Goal: Find specific fact: Find specific fact

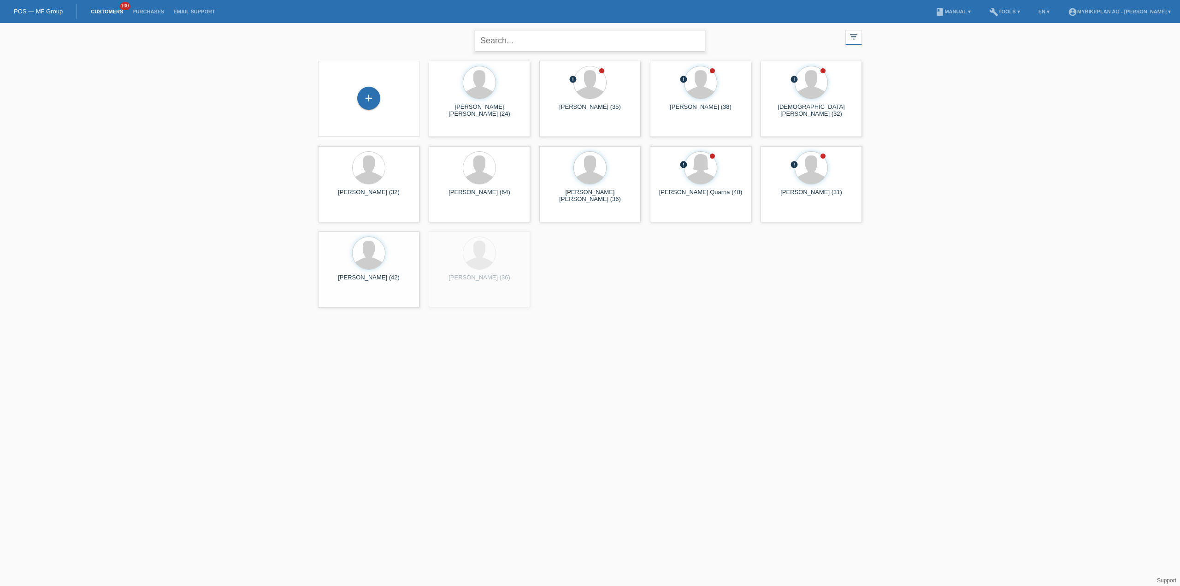
click at [566, 47] on input "text" at bounding box center [590, 41] width 230 height 22
paste input "38041846859"
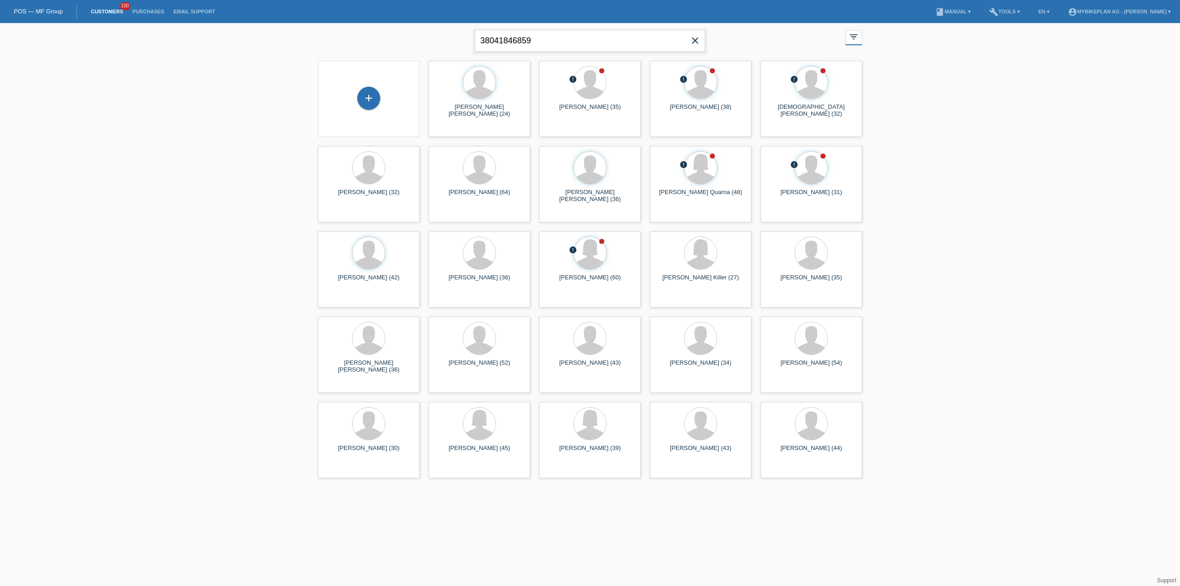
click at [527, 43] on input "38041846859" at bounding box center [590, 41] width 230 height 22
type input "[PERSON_NAME]"
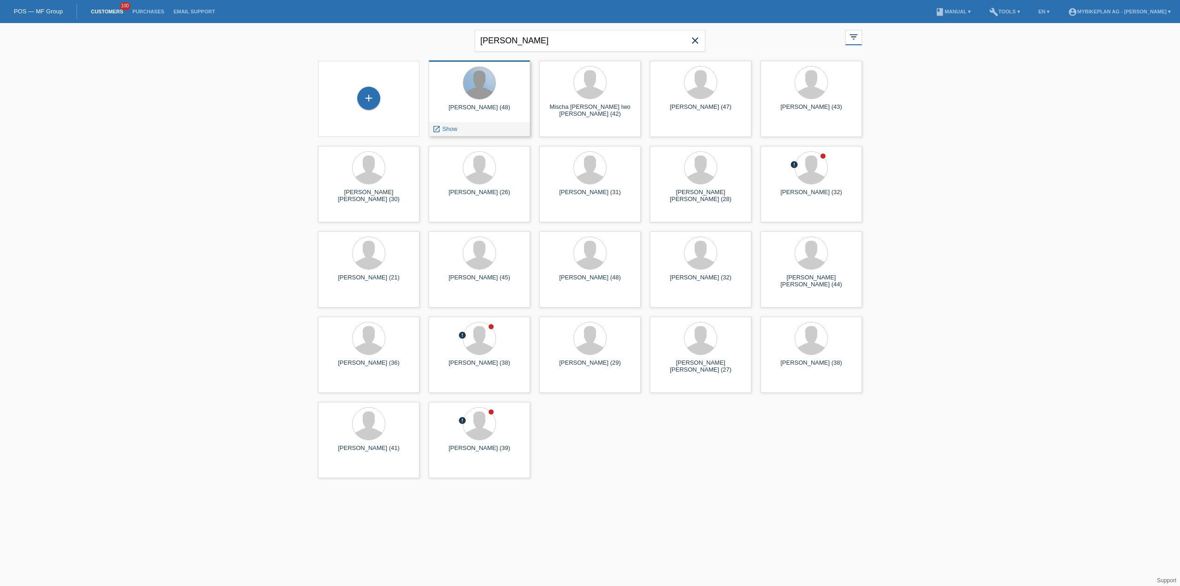
click at [477, 87] on div at bounding box center [479, 83] width 32 height 32
click at [439, 130] on icon "launch" at bounding box center [436, 129] width 8 height 8
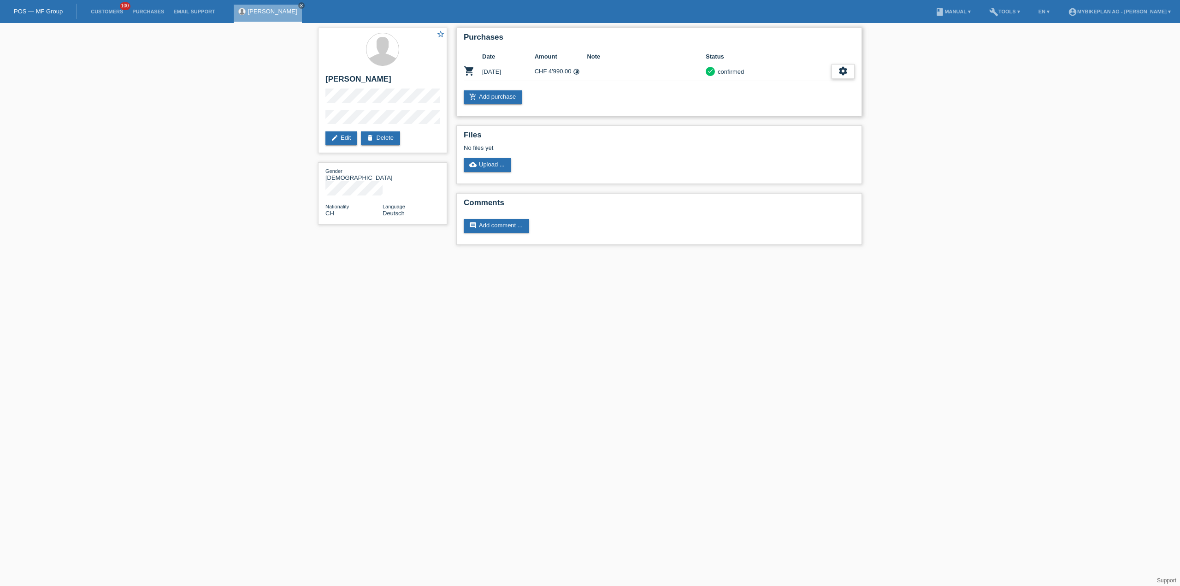
click at [843, 70] on icon "settings" at bounding box center [843, 71] width 10 height 10
click at [791, 86] on div "fullscreen Show" at bounding box center [804, 86] width 100 height 14
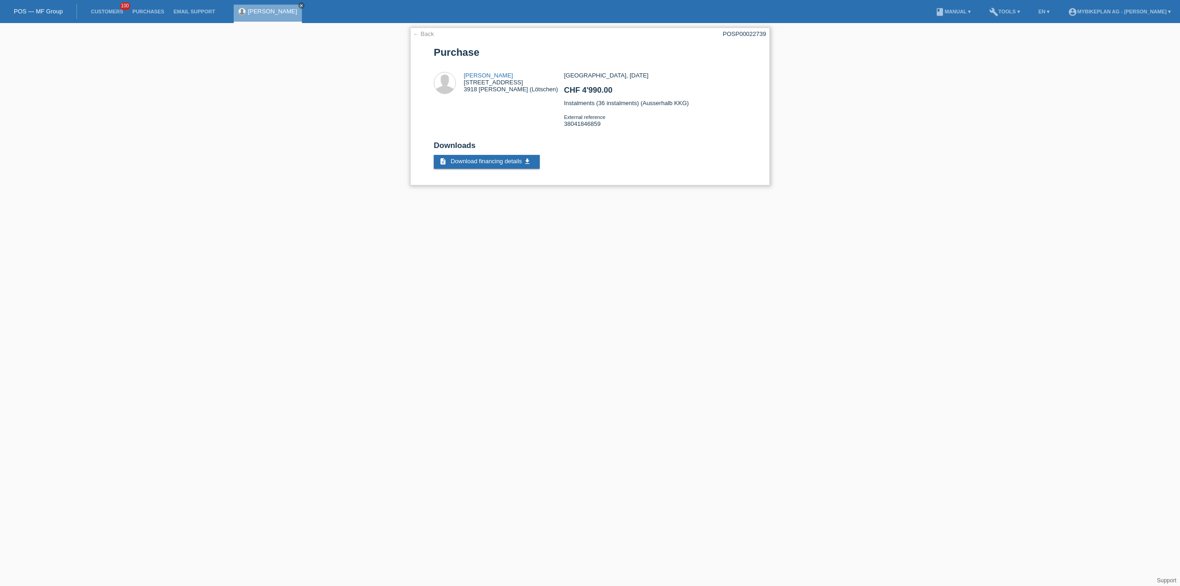
click at [588, 125] on div "[GEOGRAPHIC_DATA], [DATE] CHF 4'990.00 Instalments (36 instalments) (Ausserhalb…" at bounding box center [655, 103] width 182 height 62
click at [693, 147] on h2 "Downloads" at bounding box center [590, 148] width 312 height 14
click at [45, 12] on link "POS — MF Group" at bounding box center [38, 11] width 49 height 7
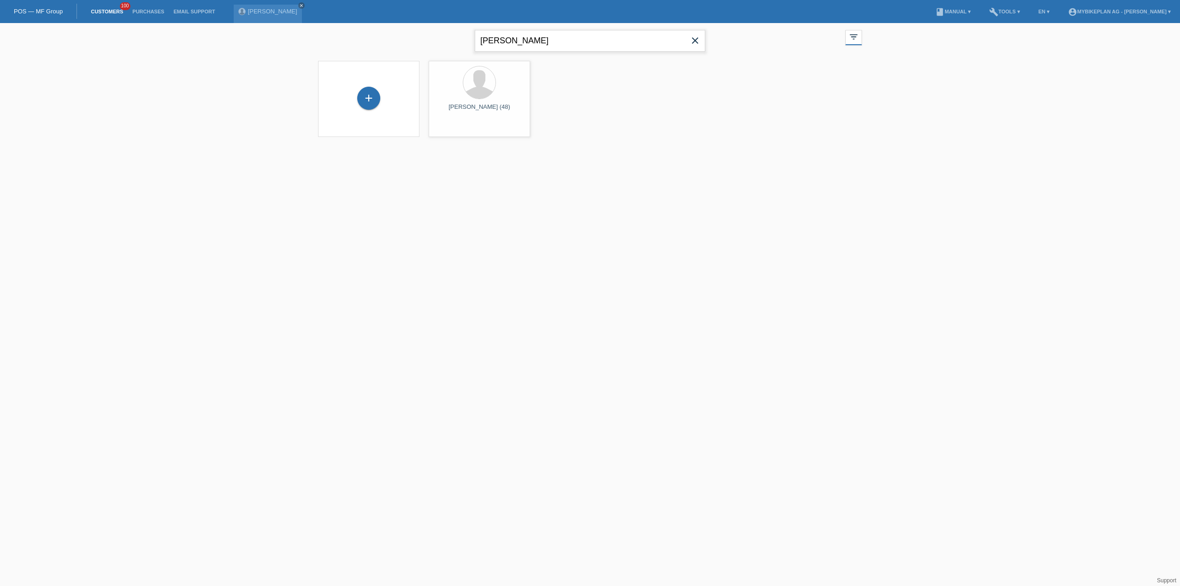
click at [517, 44] on input "[PERSON_NAME]" at bounding box center [590, 41] width 230 height 22
paste input "Joao Gabriel De Gouveia"
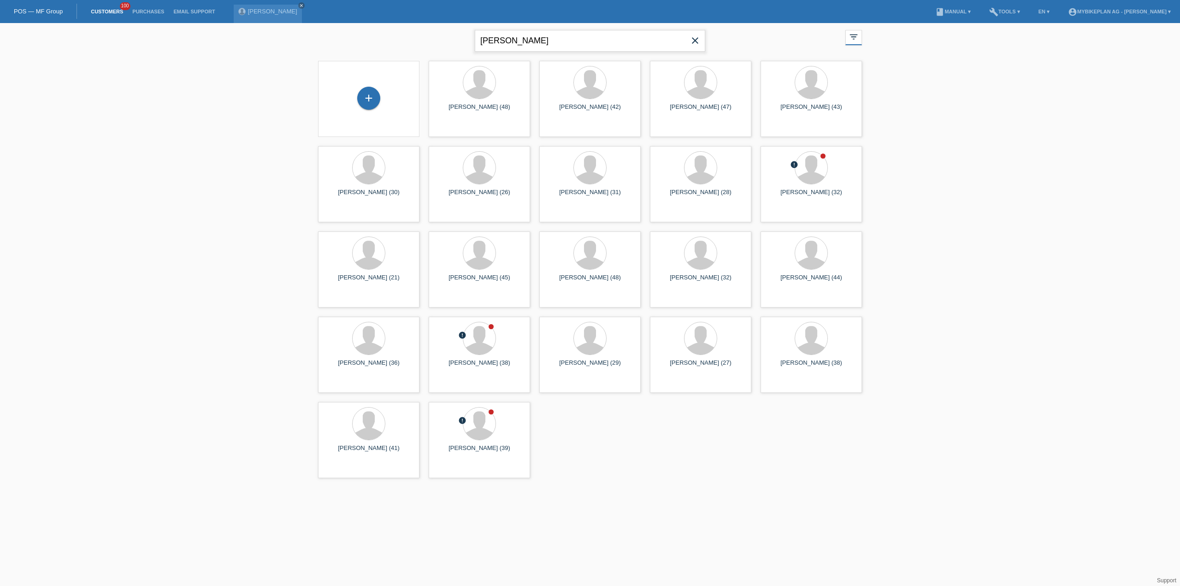
type input "Joao Gabriel De Gouveia"
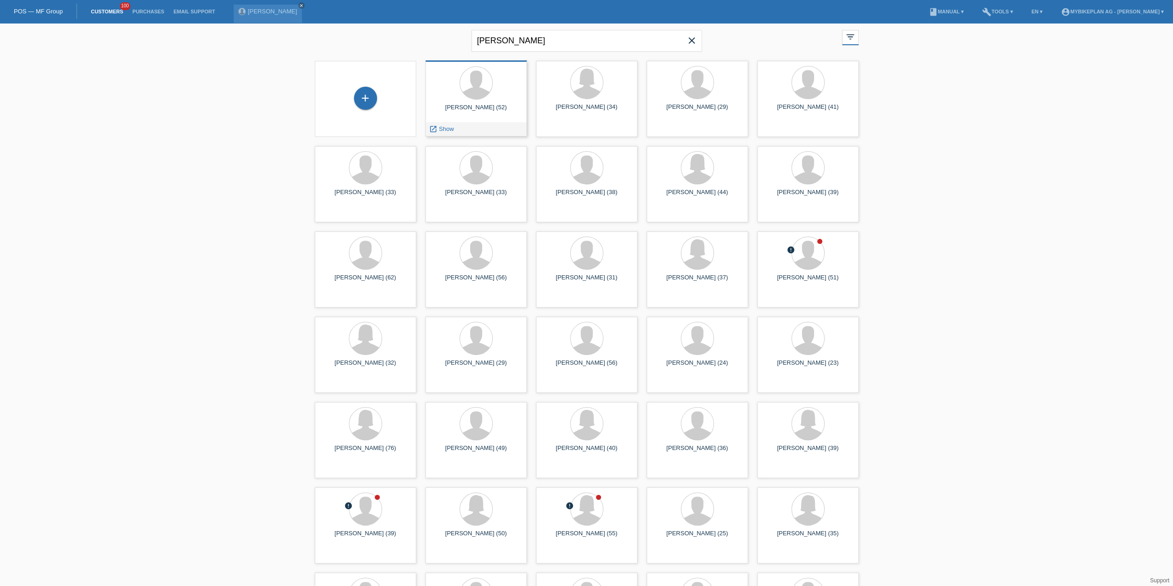
click at [488, 102] on div "Joao Gabriel De Gouveia (52) launch Show" at bounding box center [475, 98] width 101 height 76
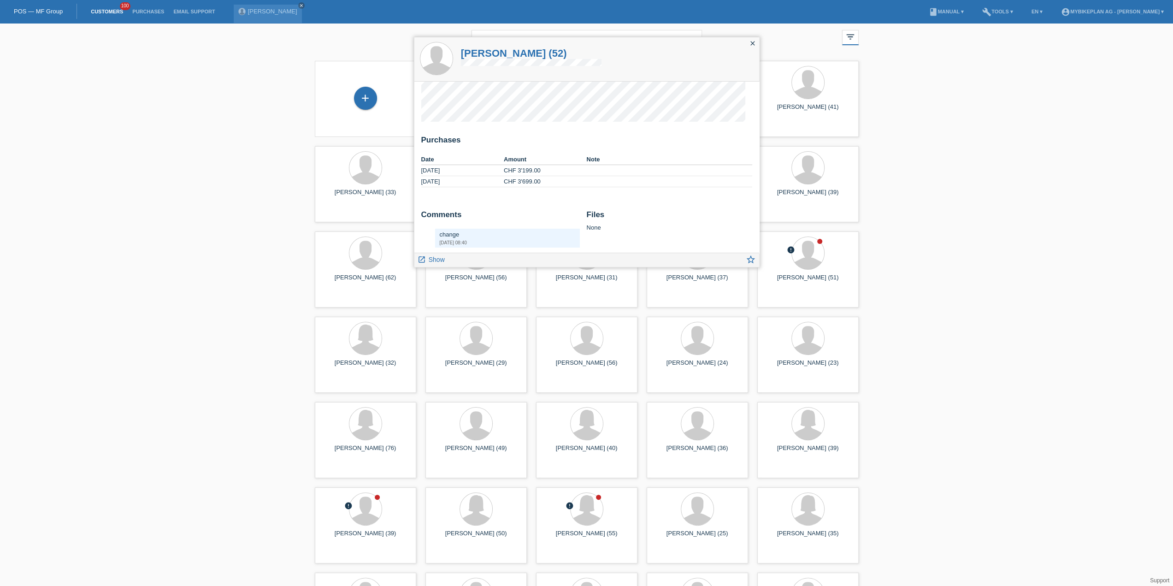
scroll to position [23, 0]
click at [420, 260] on icon "launch" at bounding box center [421, 259] width 8 height 8
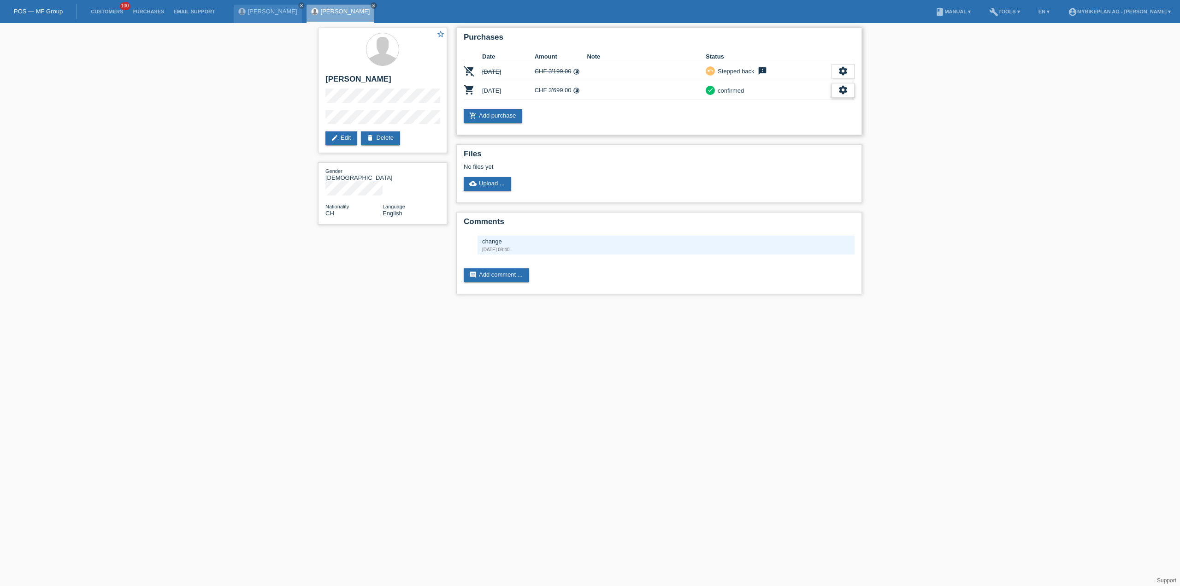
click at [845, 91] on icon "settings" at bounding box center [843, 90] width 10 height 10
click at [786, 106] on div "fullscreen Show" at bounding box center [804, 105] width 100 height 14
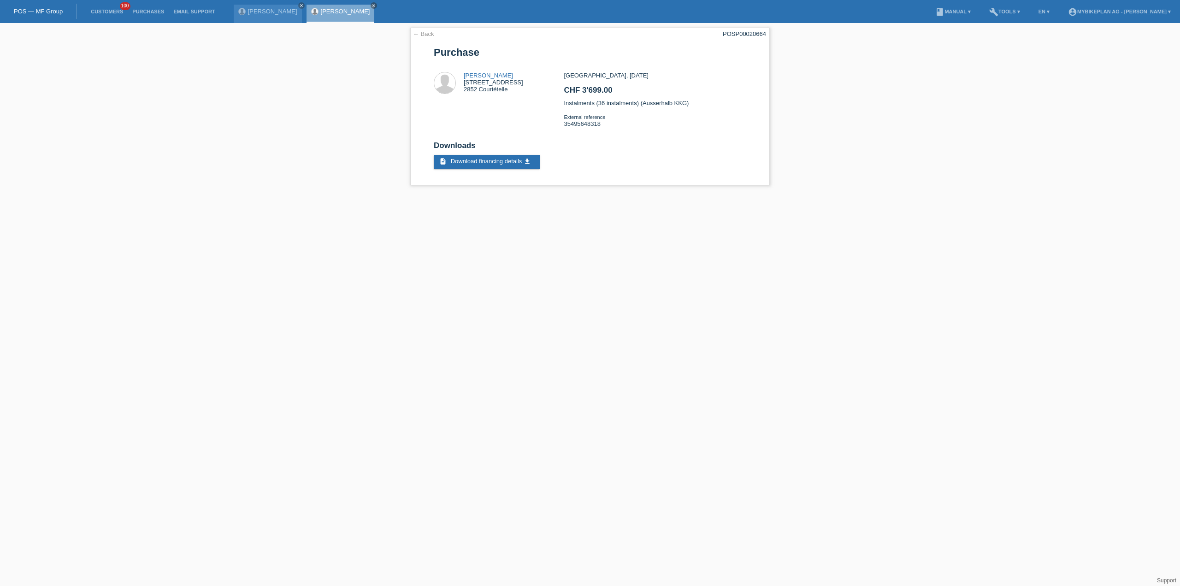
click at [698, 194] on html "POS — MF Group Customers 100 Purchases Email Support [PERSON_NAME] close close …" at bounding box center [590, 97] width 1180 height 194
click at [584, 123] on div "Zürich, 08.04.2025 CHF 3'699.00 Instalments (36 instalments) (Ausserhalb KKG) E…" at bounding box center [655, 103] width 182 height 62
click at [584, 123] on div "[GEOGRAPHIC_DATA], [DATE] CHF 3'699.00 Instalments (36 instalments) (Ausserhalb…" at bounding box center [655, 103] width 182 height 62
copy div "35495648318"
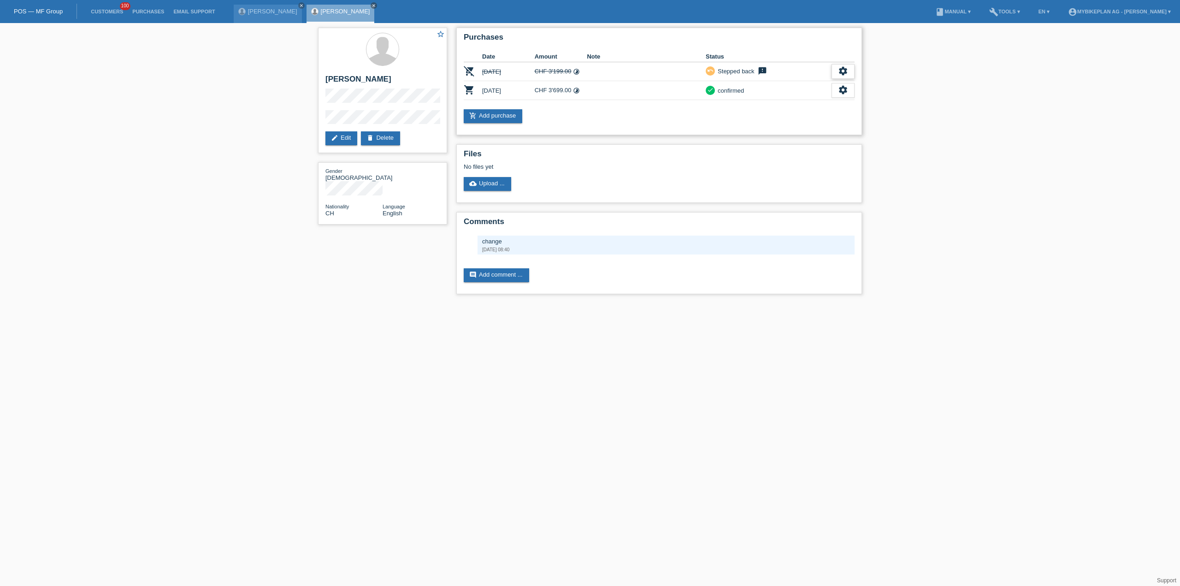
click at [839, 70] on icon "settings" at bounding box center [843, 71] width 10 height 10
click at [825, 88] on span "Show" at bounding box center [831, 85] width 18 height 11
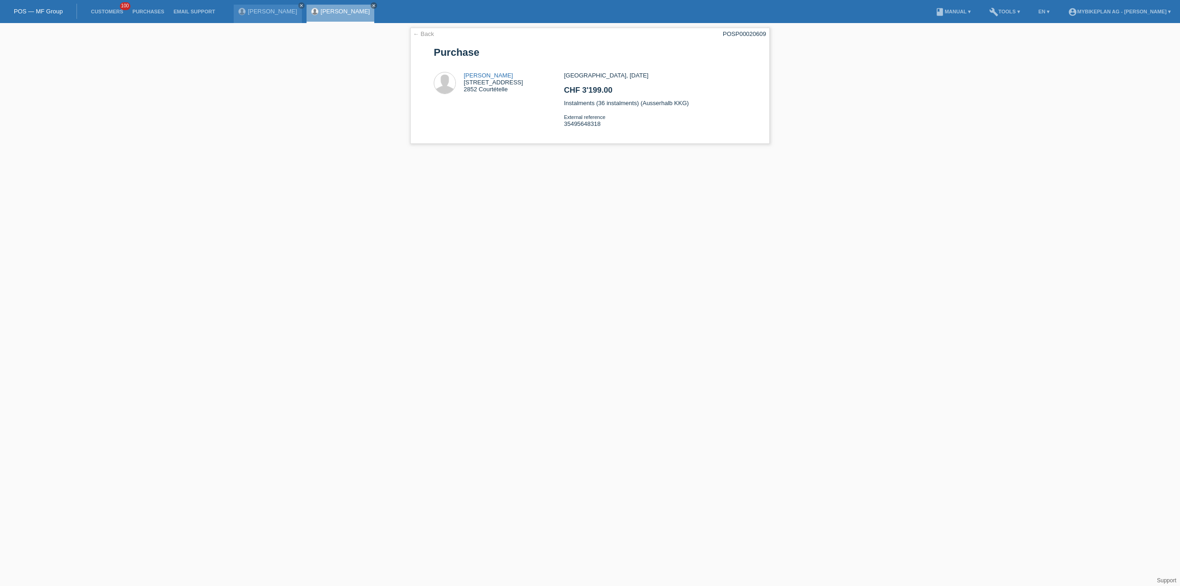
click at [678, 153] on html "POS — MF Group Customers 100 Purchases Email Support [PERSON_NAME] close close …" at bounding box center [590, 76] width 1180 height 153
click at [572, 123] on div "Zürich, 07.04.2025 CHF 3'199.00 Instalments (36 instalments) (Ausserhalb KKG) E…" at bounding box center [655, 103] width 182 height 62
copy div "35495648318"
click at [417, 33] on link "← Back" at bounding box center [423, 33] width 21 height 7
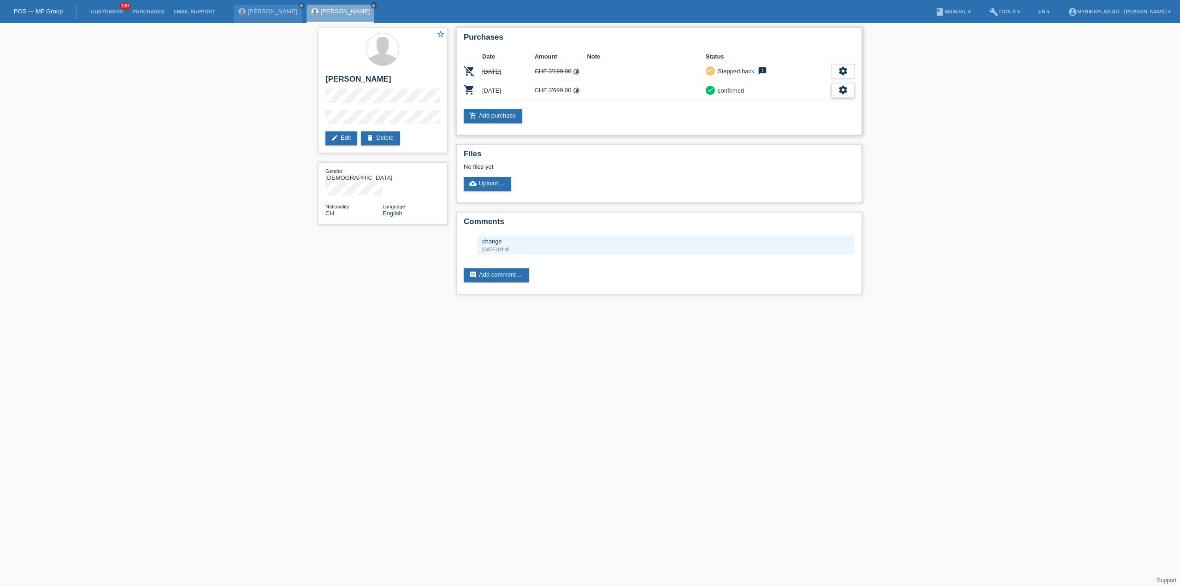
click at [844, 90] on icon "settings" at bounding box center [843, 90] width 10 height 10
click at [781, 103] on span "Show" at bounding box center [776, 104] width 18 height 11
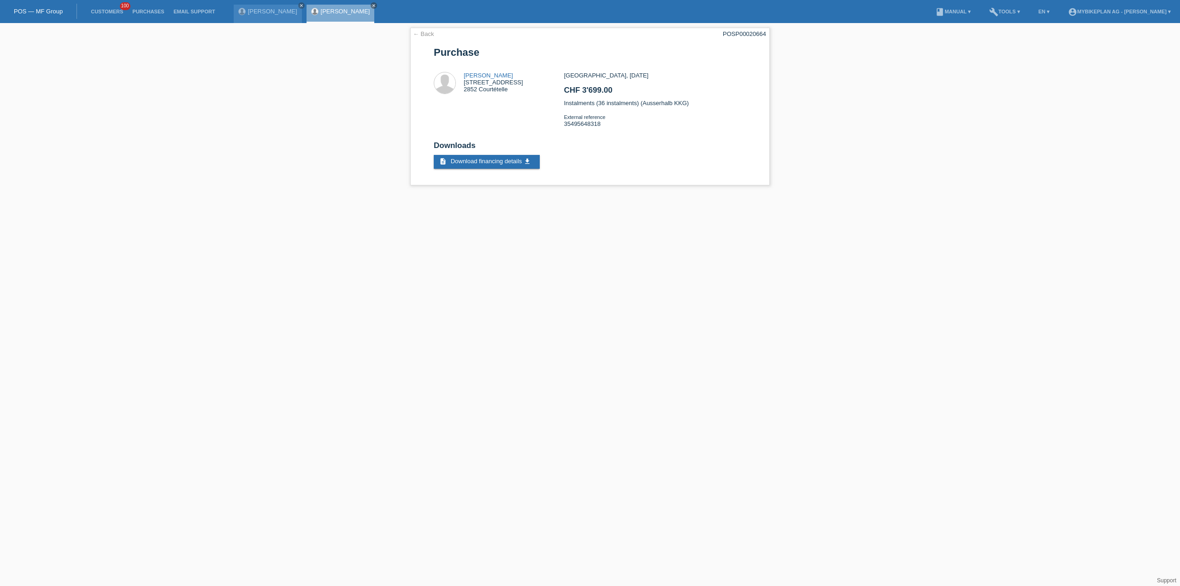
click at [670, 194] on html "POS — MF Group Customers 100 Purchases Email Support [PERSON_NAME] close" at bounding box center [590, 97] width 1180 height 194
click at [415, 32] on link "← Back" at bounding box center [423, 33] width 21 height 7
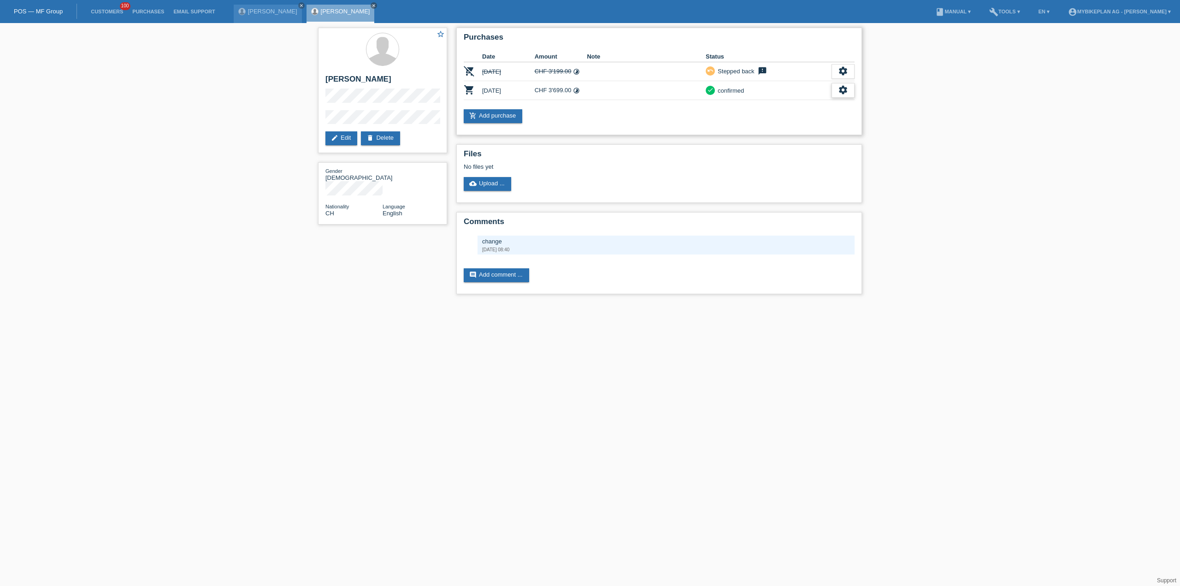
click at [846, 94] on div "settings" at bounding box center [842, 90] width 23 height 15
click at [775, 106] on span "Show" at bounding box center [776, 104] width 18 height 11
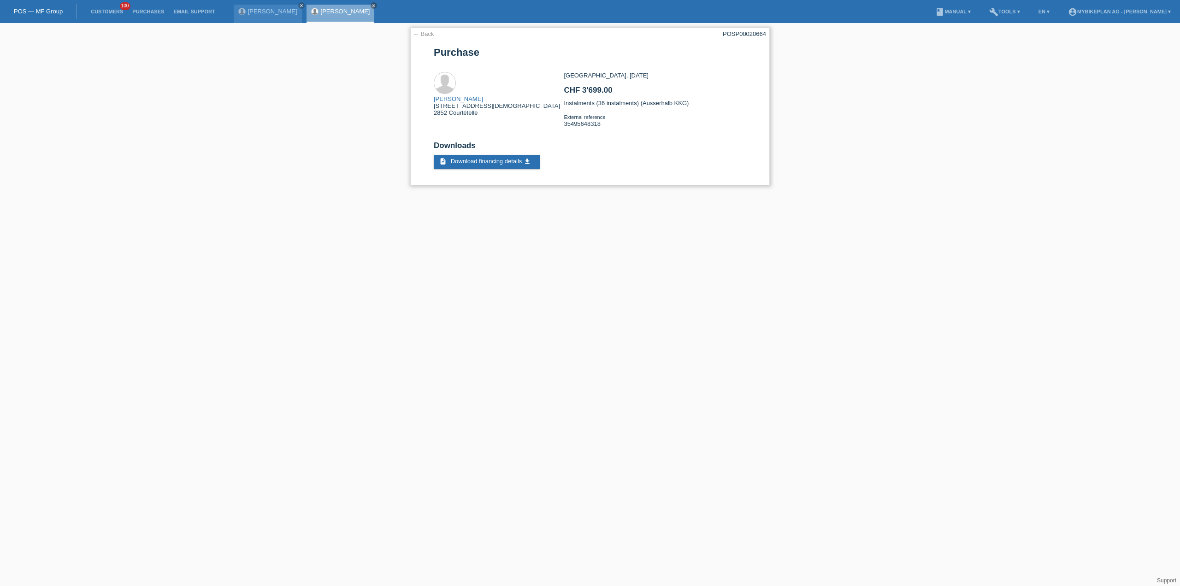
click at [576, 126] on div "Zürich, 08.04.2025 CHF 3'699.00 Instalments (36 instalments) (Ausserhalb KKG) E…" at bounding box center [655, 103] width 182 height 62
copy div "35495648318"
